Goal: Book appointment/travel/reservation

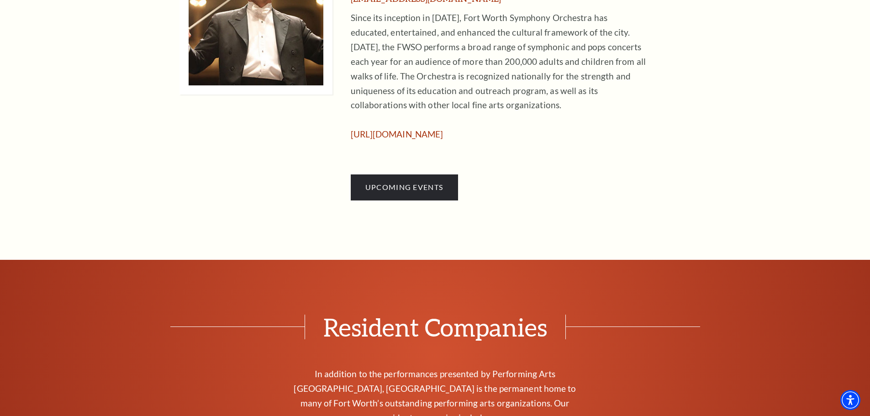
scroll to position [640, 0]
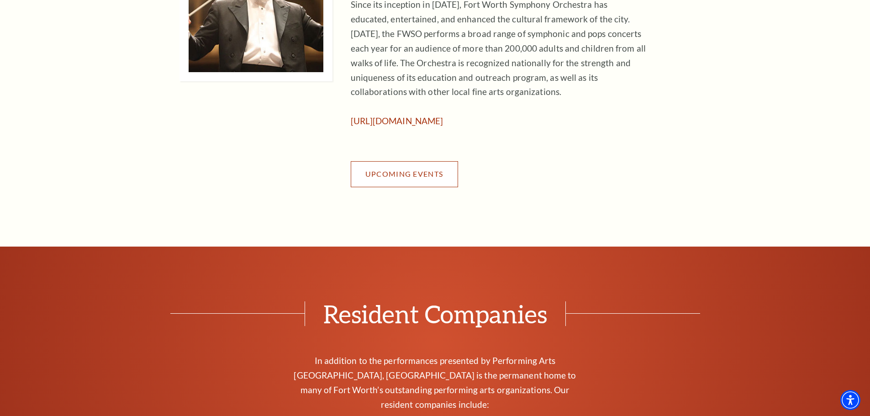
click at [408, 177] on span "Upcoming Events" at bounding box center [405, 174] width 78 height 9
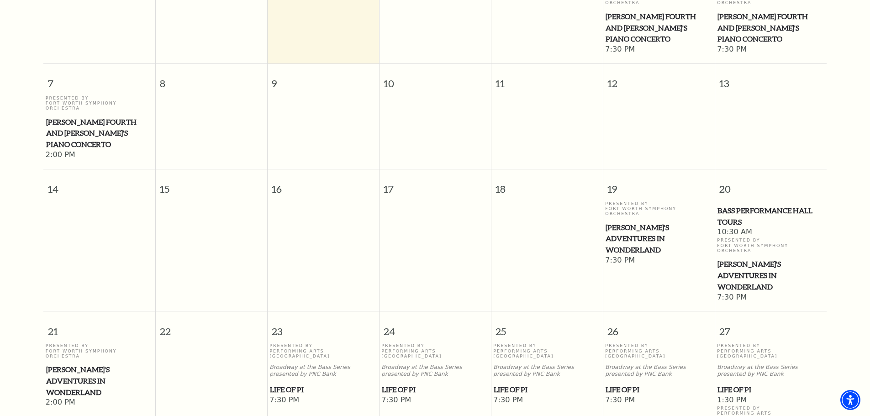
scroll to position [355, 0]
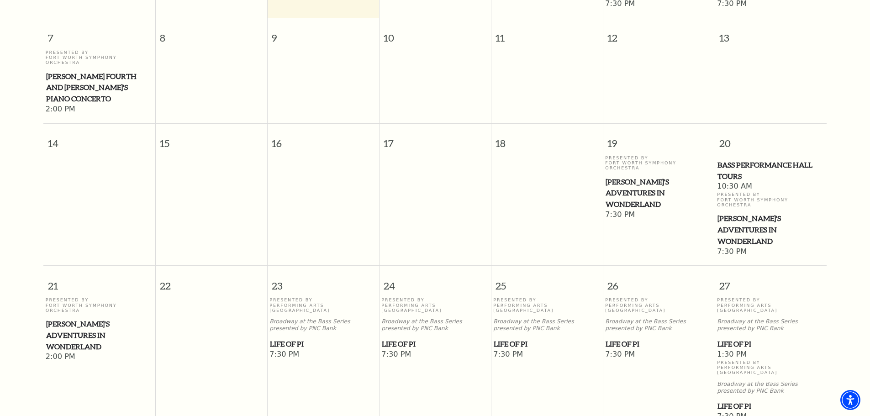
click at [739, 159] on span "Bass Performance Hall Tours" at bounding box center [771, 170] width 106 height 22
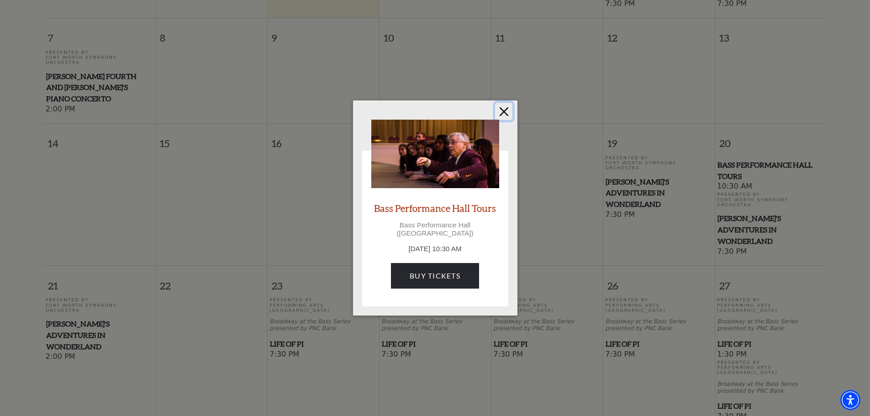
click at [507, 117] on button "Close" at bounding box center [503, 111] width 17 height 17
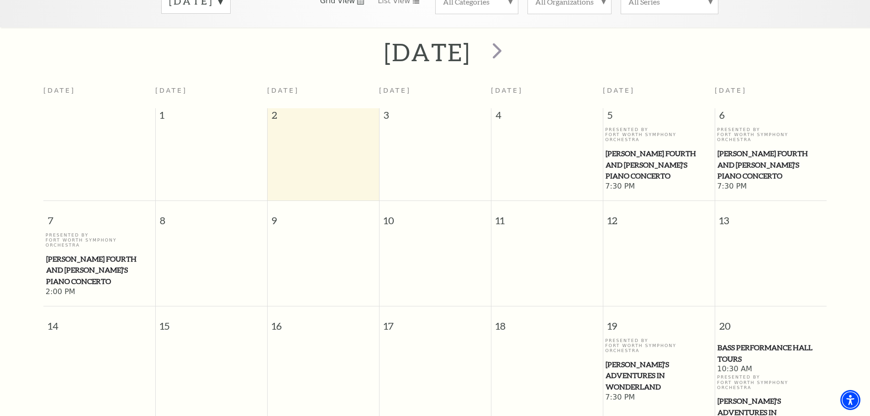
scroll to position [81, 0]
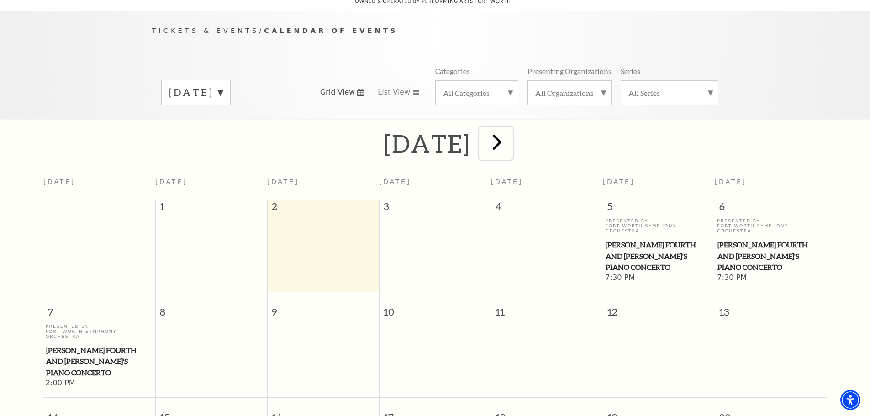
click at [510, 134] on span "next" at bounding box center [497, 142] width 26 height 26
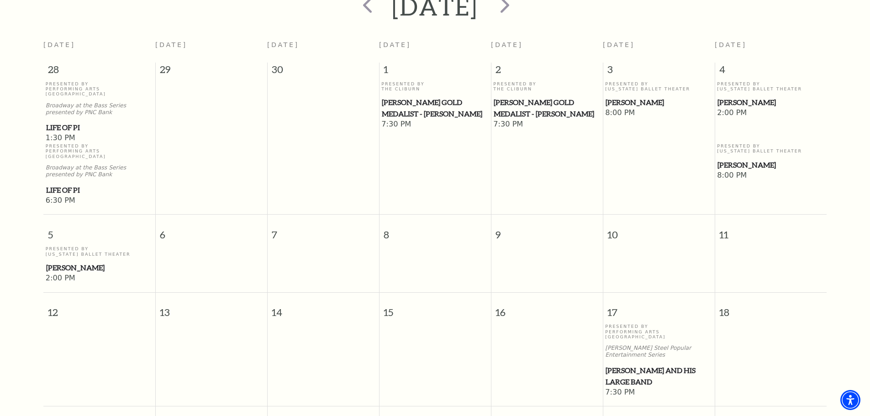
scroll to position [264, 0]
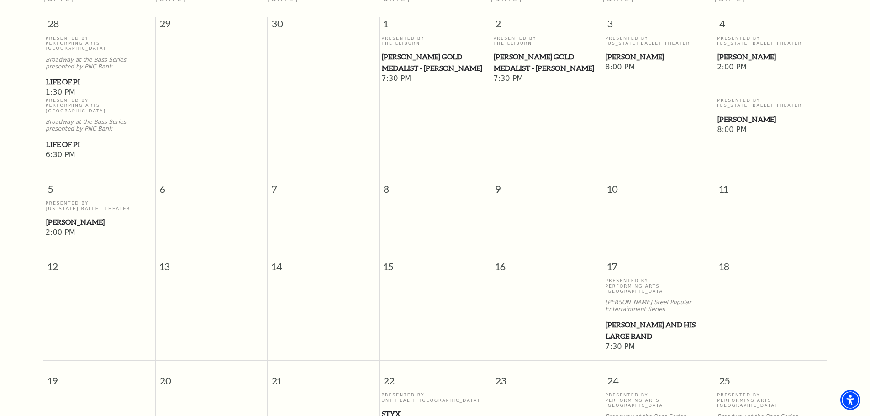
click at [537, 51] on span "[PERSON_NAME] Gold Medalist - [PERSON_NAME]" at bounding box center [547, 62] width 106 height 22
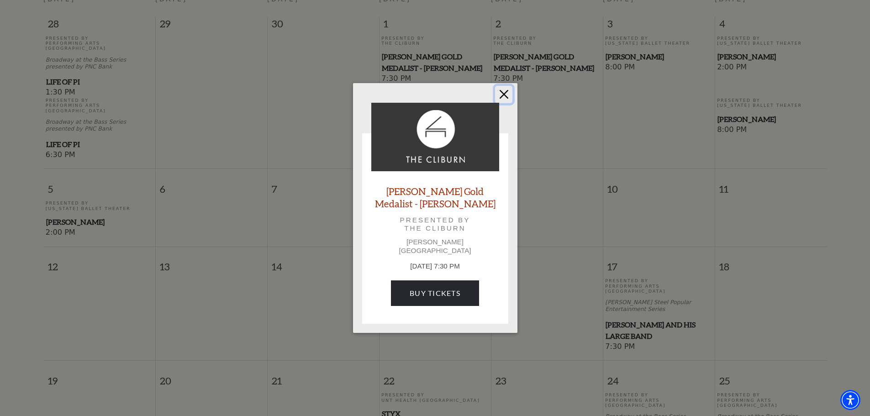
click at [504, 97] on button "Close" at bounding box center [503, 94] width 17 height 17
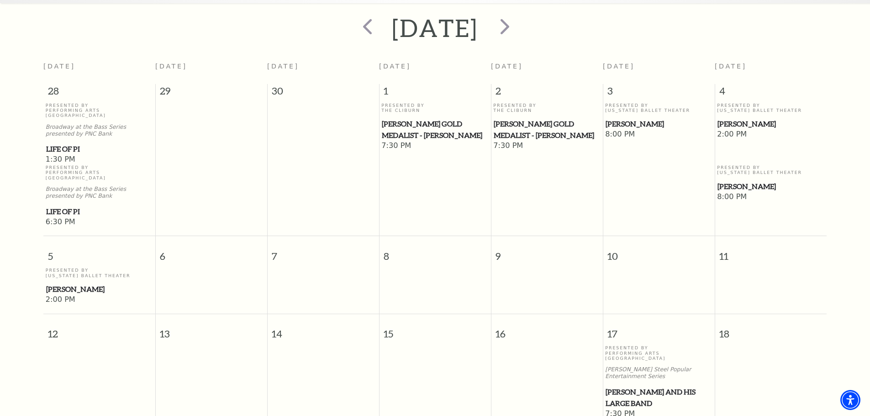
scroll to position [35, 0]
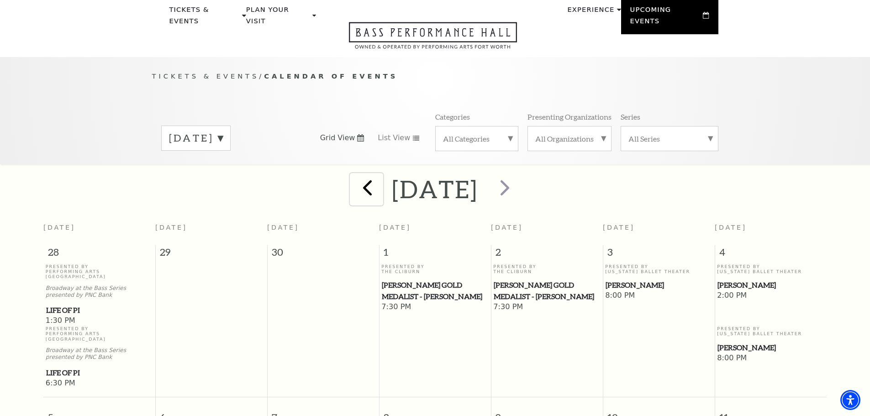
click at [355, 175] on span "prev" at bounding box center [368, 188] width 26 height 26
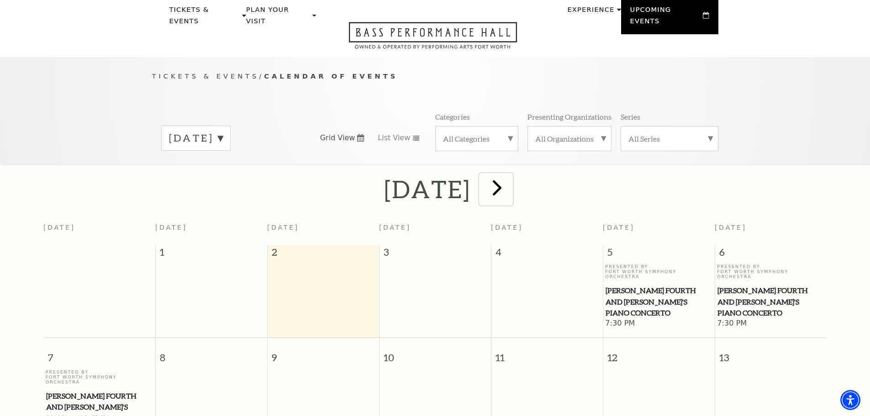
click at [510, 182] on span "next" at bounding box center [497, 188] width 26 height 26
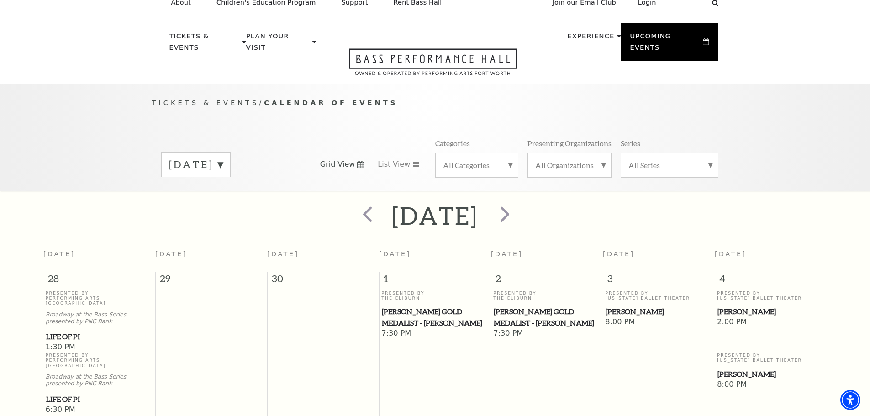
scroll to position [0, 0]
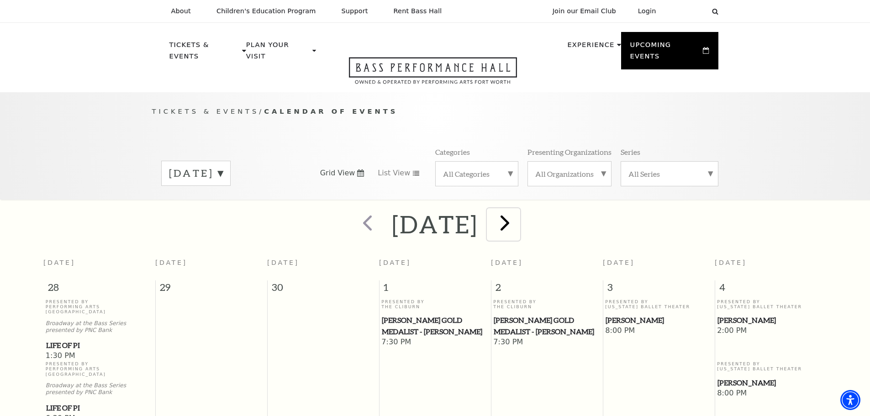
click at [518, 215] on span "next" at bounding box center [505, 223] width 26 height 26
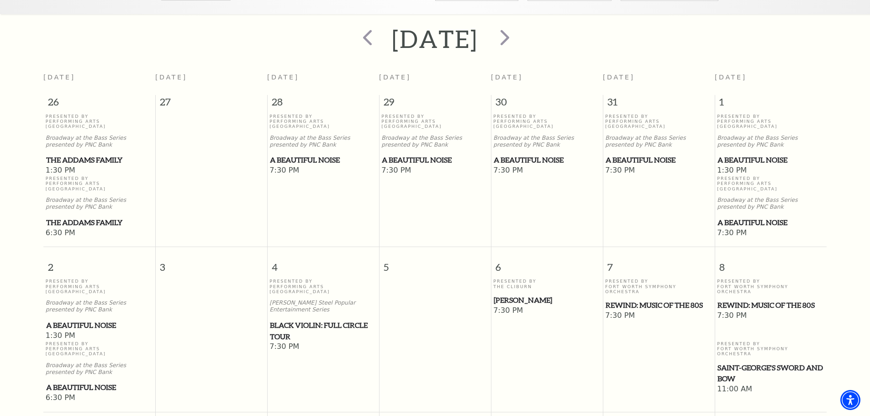
scroll to position [127, 0]
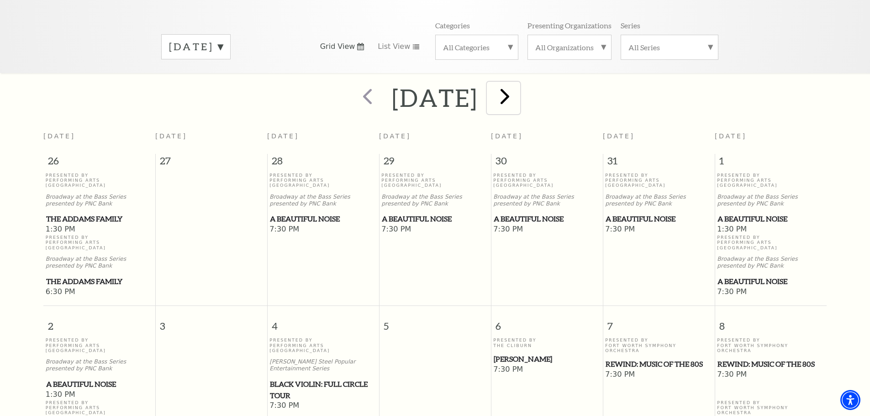
click at [518, 91] on span "next" at bounding box center [505, 96] width 26 height 26
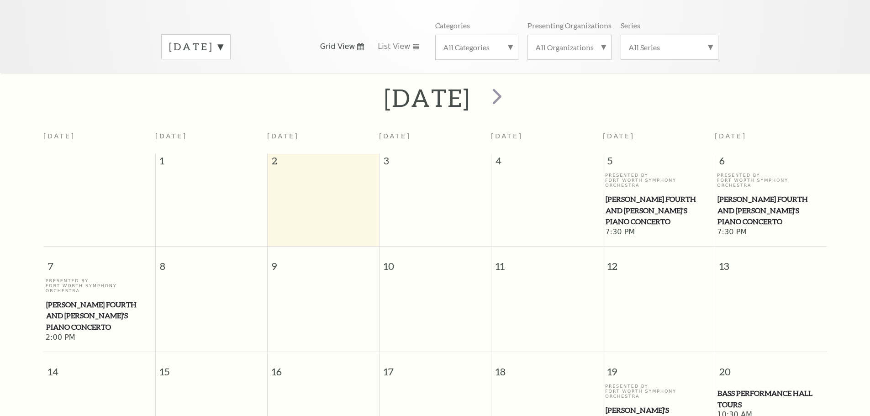
scroll to position [81, 0]
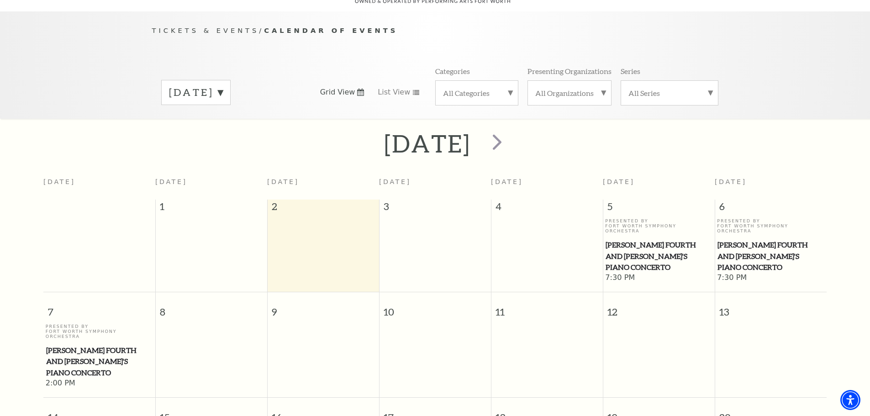
click at [223, 85] on label "[DATE]" at bounding box center [196, 92] width 54 height 14
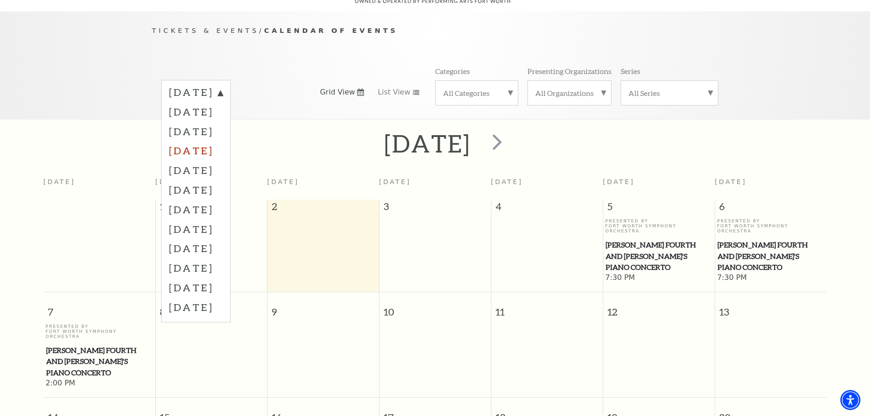
click at [223, 141] on label "[DATE]" at bounding box center [196, 151] width 54 height 20
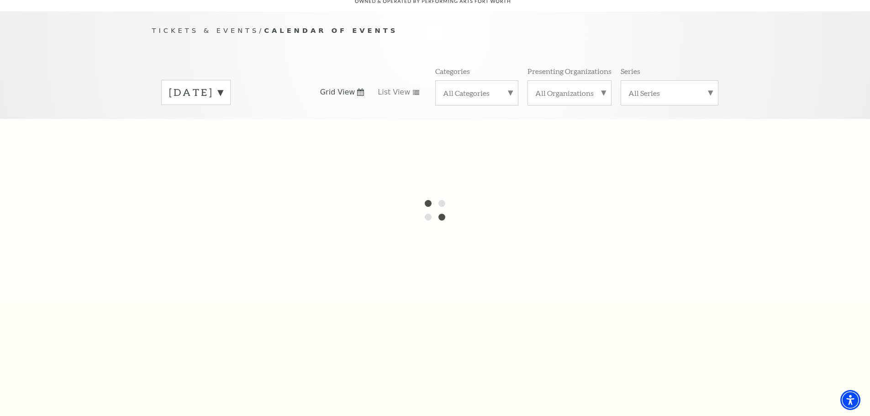
click at [223, 85] on label "[DATE]" at bounding box center [196, 92] width 54 height 14
click at [246, 141] on div at bounding box center [435, 210] width 870 height 183
